Goal: Task Accomplishment & Management: Use online tool/utility

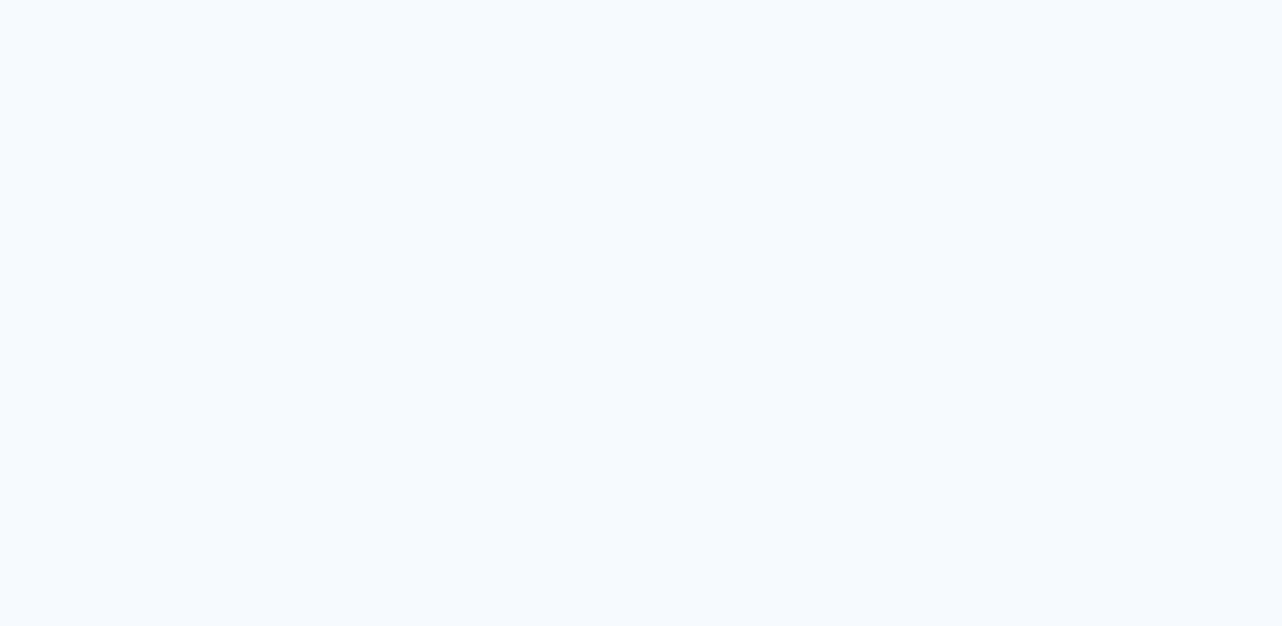
click at [1101, 105] on quentale-app at bounding box center [641, 313] width 1282 height 626
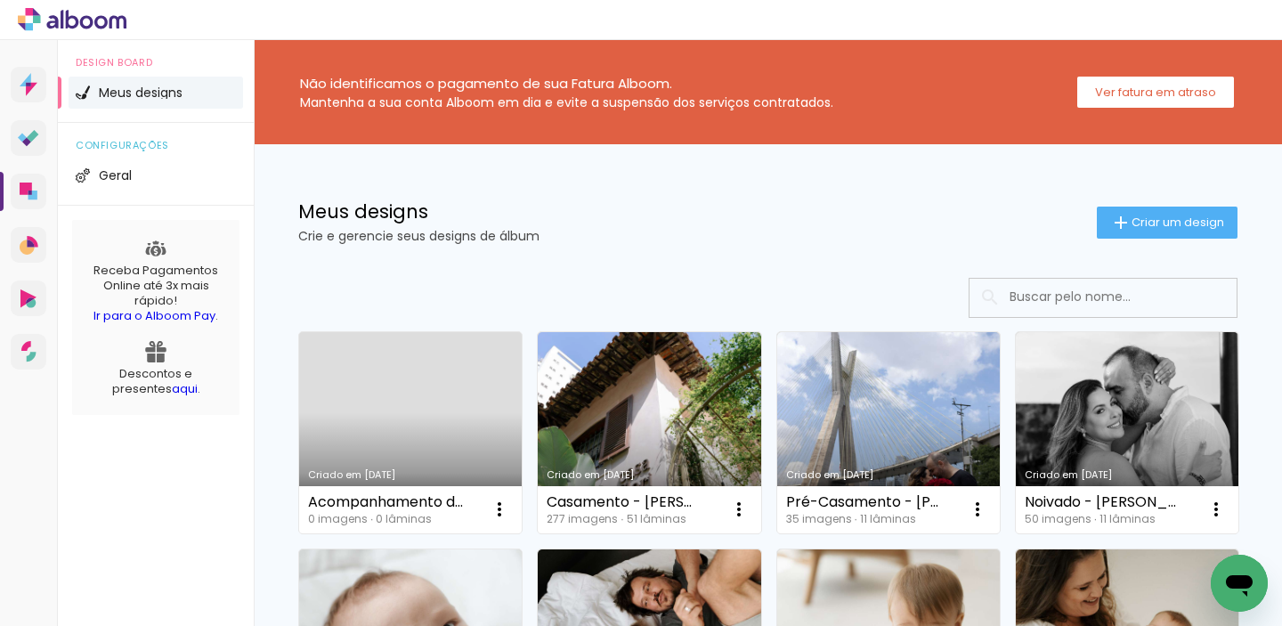
click at [664, 367] on link "Criado em 11/08/25" at bounding box center [649, 432] width 223 height 201
